Goal: Task Accomplishment & Management: Manage account settings

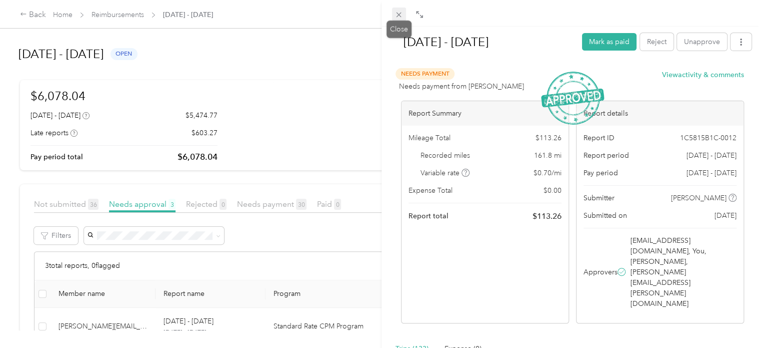
click at [399, 8] on span at bounding box center [399, 15] width 14 height 14
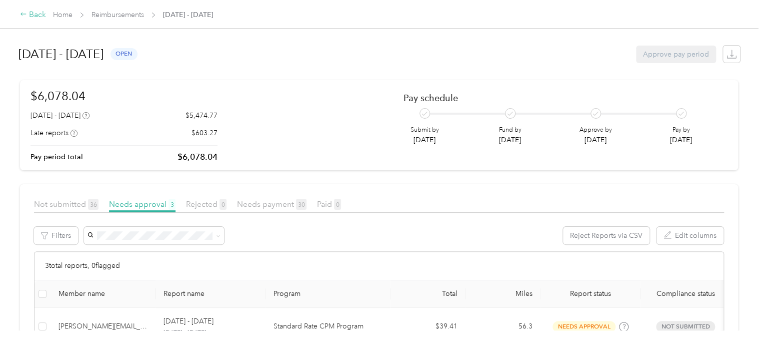
click at [29, 14] on div "Back" at bounding box center [33, 15] width 26 height 12
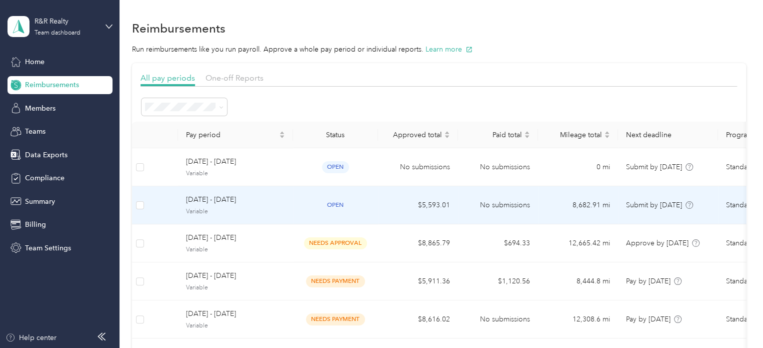
click at [248, 208] on span "Variable" at bounding box center [235, 211] width 99 height 9
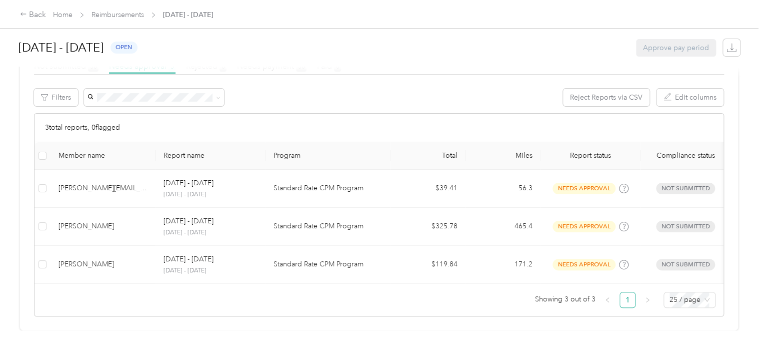
scroll to position [152, 0]
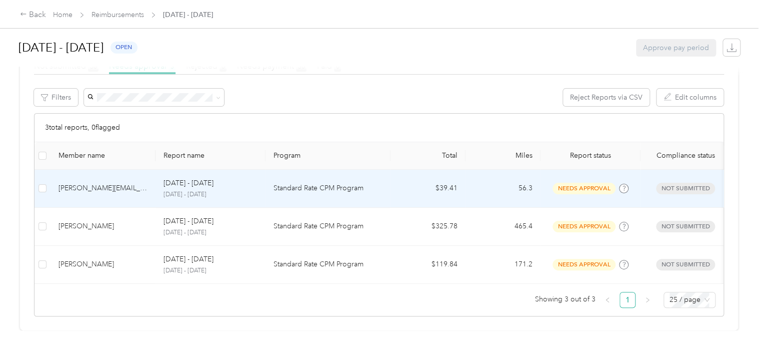
click at [314, 184] on td "Standard Rate CPM Program" at bounding box center [328, 189] width 125 height 38
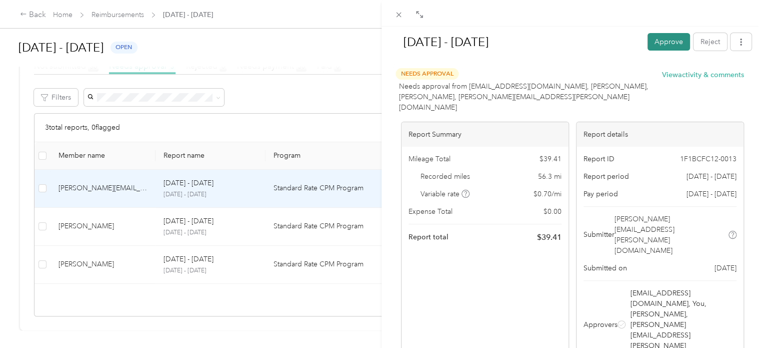
click at [669, 38] on button "Approve" at bounding box center [669, 42] width 43 height 18
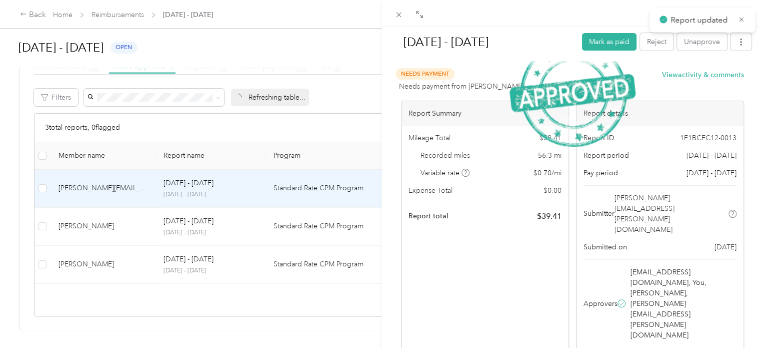
scroll to position [114, 0]
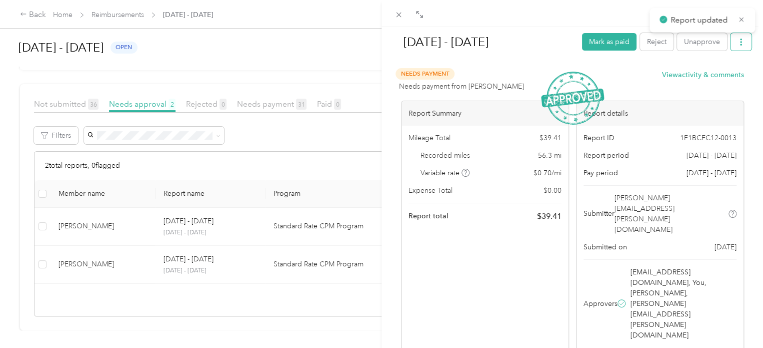
click at [738, 44] on icon "button" at bounding box center [741, 42] width 7 height 7
click at [709, 76] on span "Download" at bounding box center [705, 78] width 33 height 11
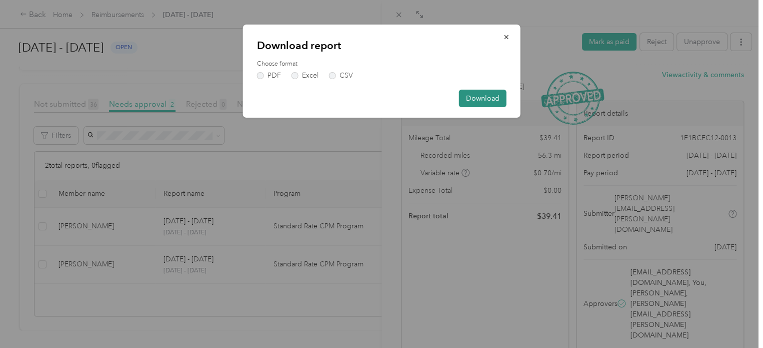
click at [472, 102] on button "Download" at bounding box center [483, 99] width 48 height 18
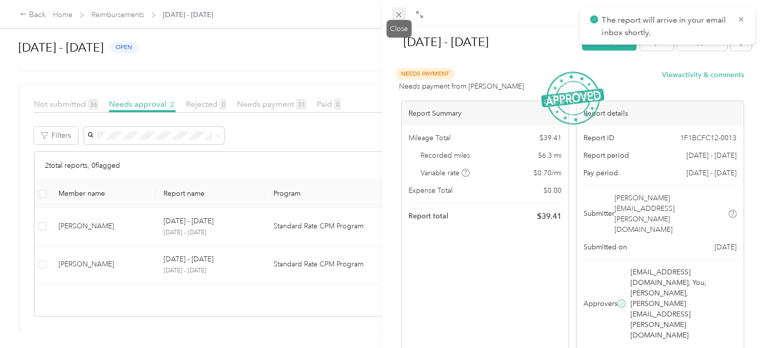
click at [397, 17] on icon at bounding box center [399, 15] width 5 height 5
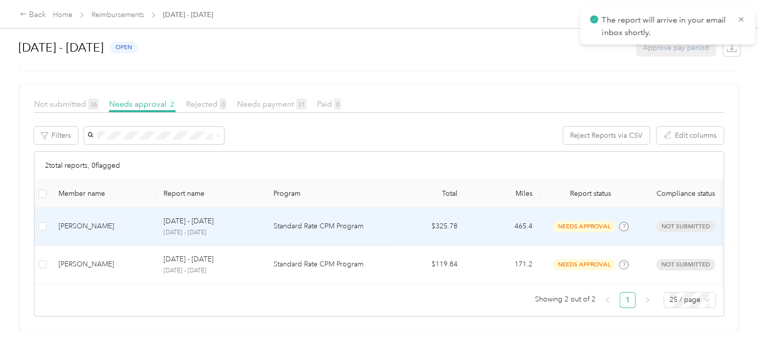
click at [312, 221] on p "Standard Rate CPM Program" at bounding box center [328, 226] width 109 height 11
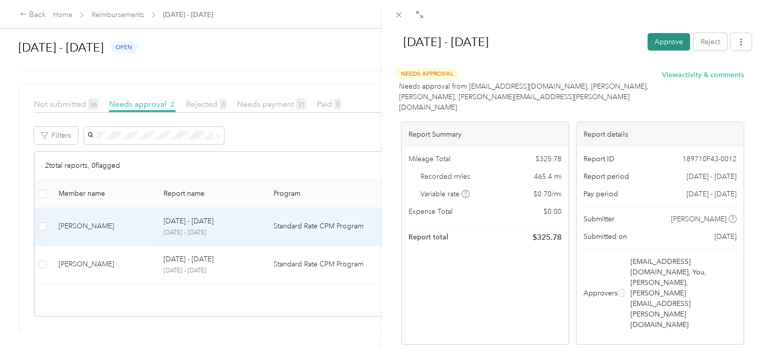
click at [660, 43] on button "Approve" at bounding box center [669, 42] width 43 height 18
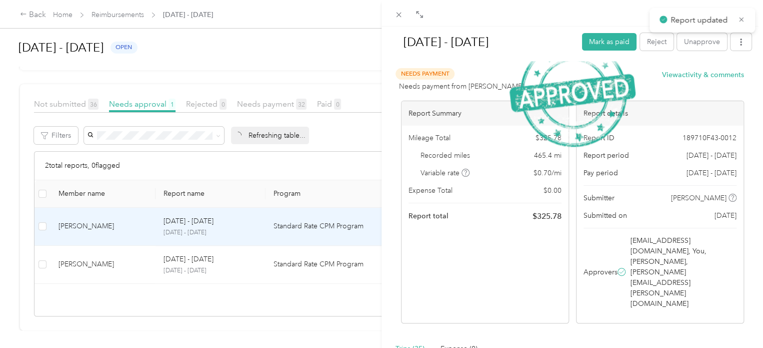
scroll to position [77, 0]
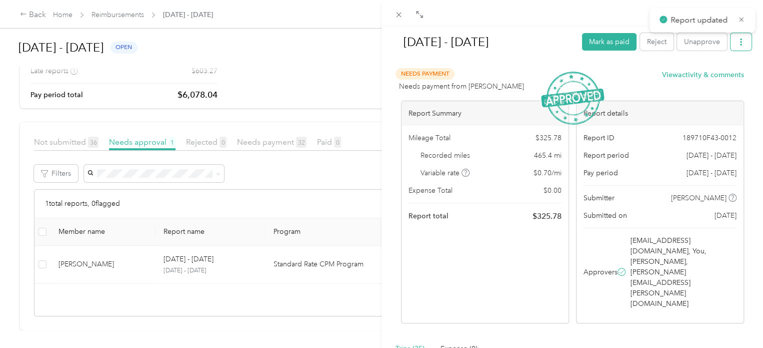
click at [731, 47] on button "button" at bounding box center [741, 42] width 21 height 18
click at [713, 76] on span "Download" at bounding box center [705, 78] width 33 height 11
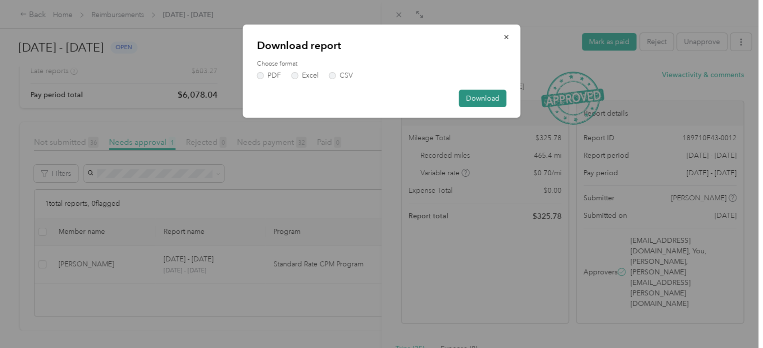
click at [496, 96] on button "Download" at bounding box center [483, 99] width 48 height 18
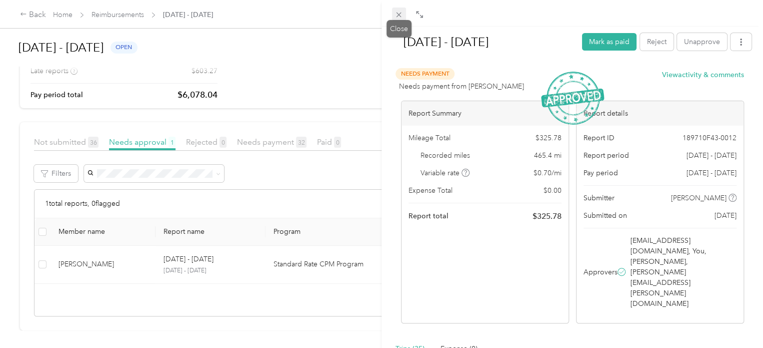
click at [397, 17] on icon at bounding box center [399, 15] width 5 height 5
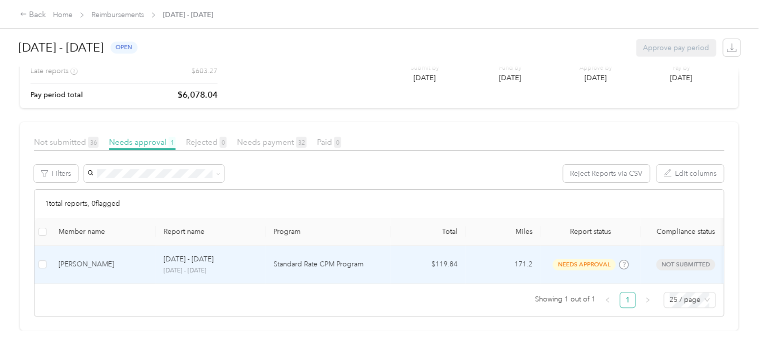
click at [280, 259] on p "Standard Rate CPM Program" at bounding box center [328, 264] width 109 height 11
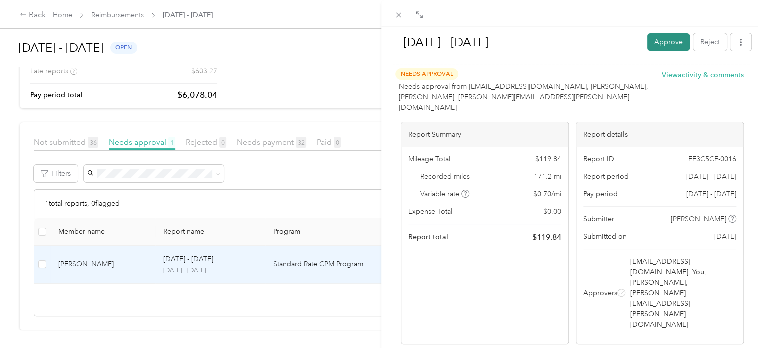
click at [659, 38] on button "Approve" at bounding box center [669, 42] width 43 height 18
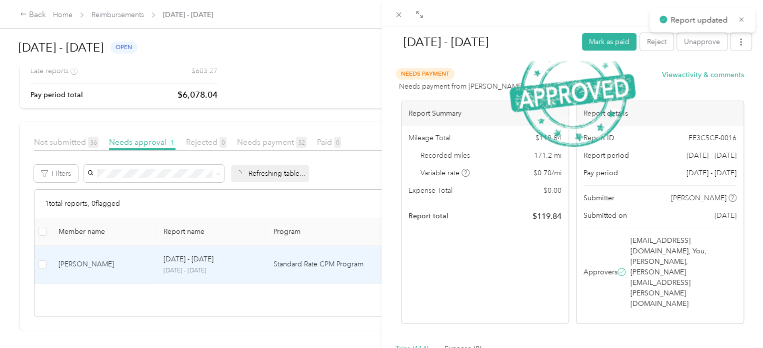
scroll to position [152, 0]
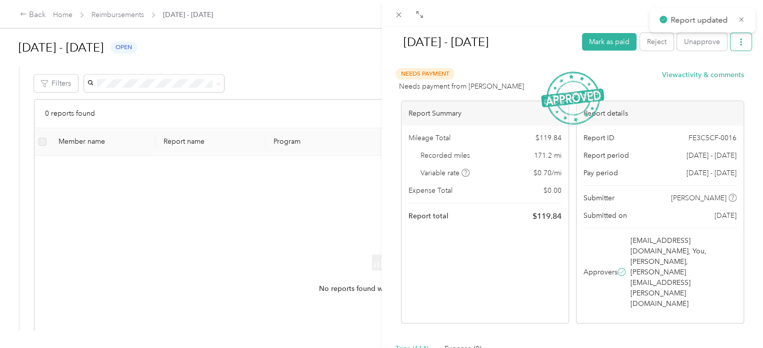
click at [731, 45] on button "button" at bounding box center [741, 42] width 21 height 18
click at [711, 74] on span "Download" at bounding box center [705, 78] width 33 height 11
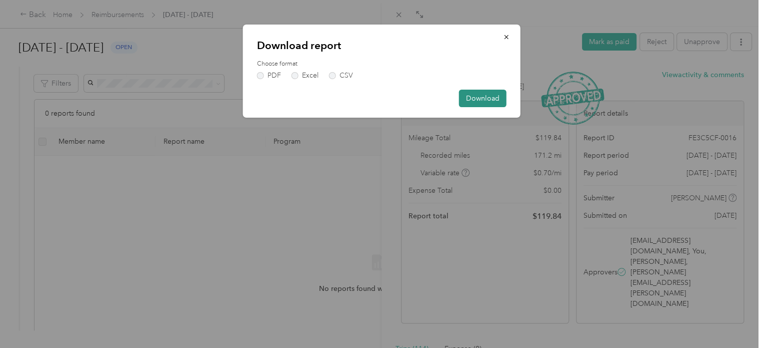
click at [476, 98] on button "Download" at bounding box center [483, 99] width 48 height 18
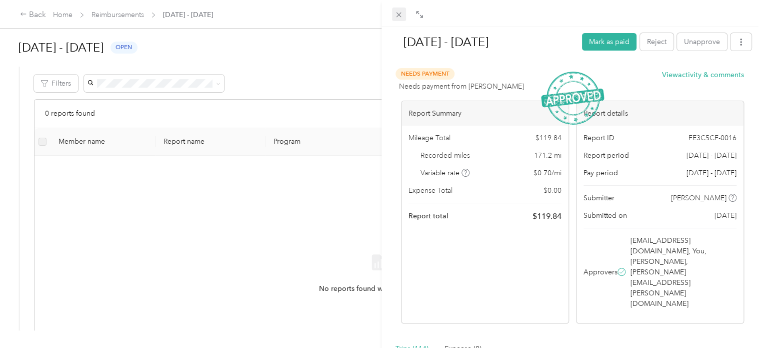
click at [398, 16] on icon at bounding box center [399, 15] width 5 height 5
